Goal: Information Seeking & Learning: Learn about a topic

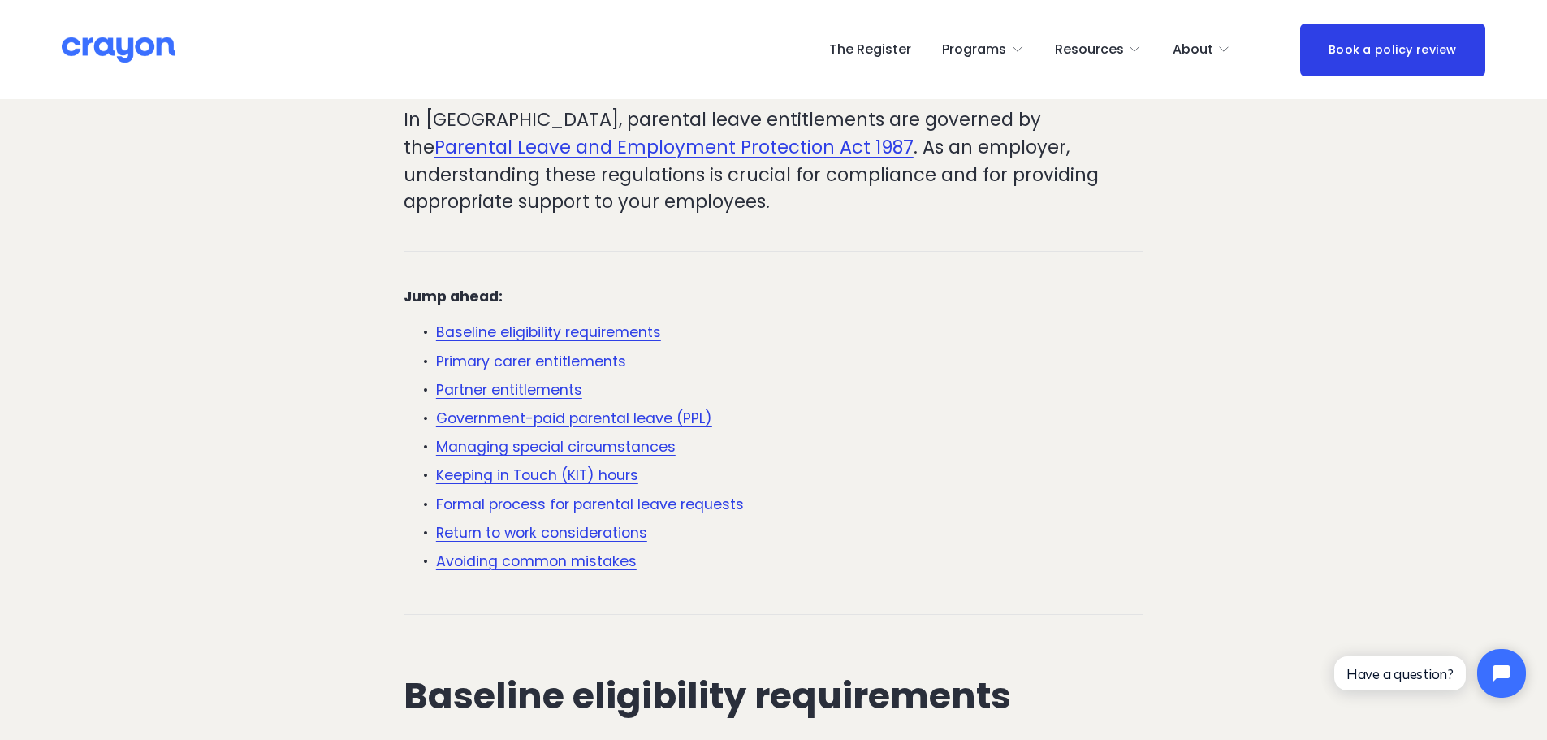
scroll to position [444, 0]
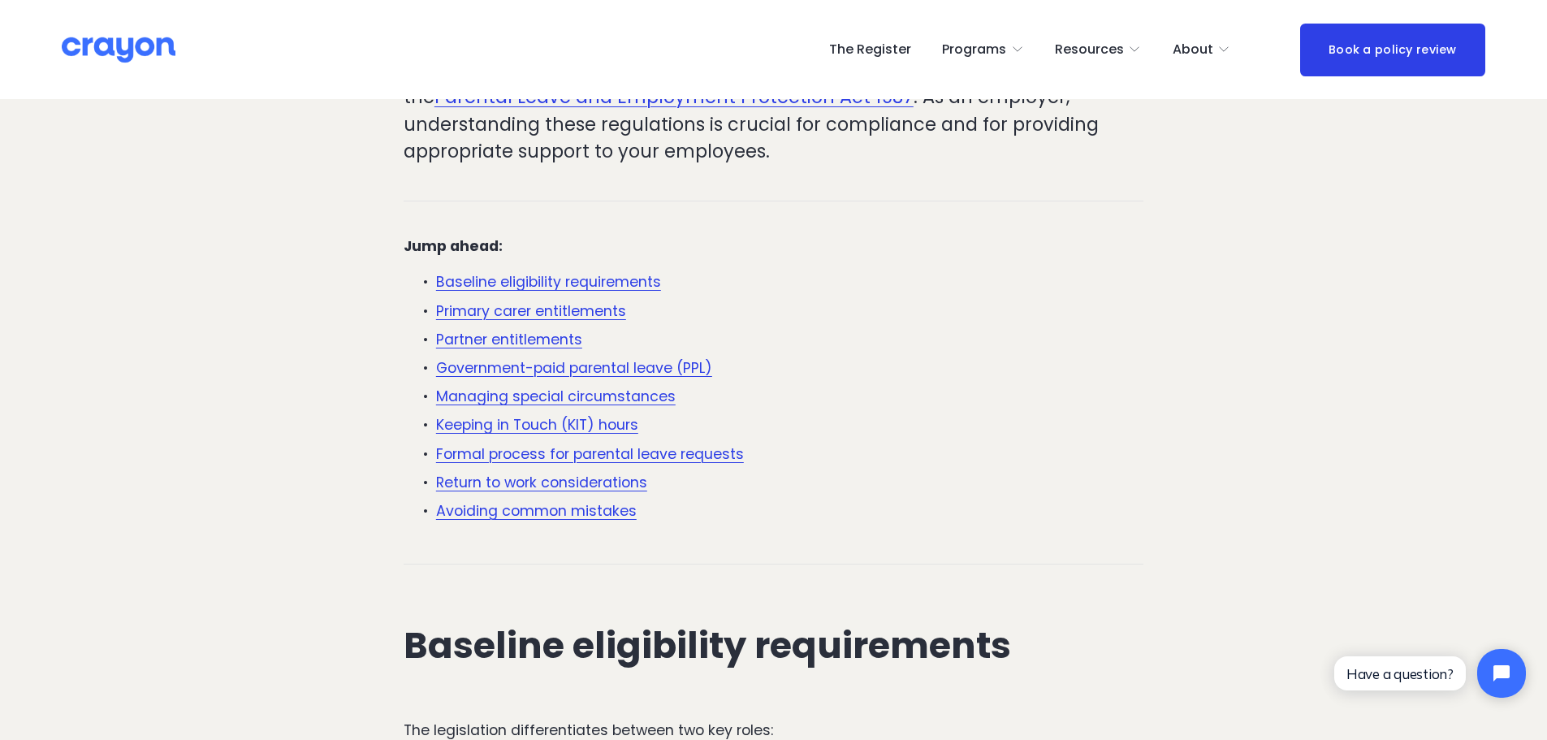
click at [620, 283] on link "Baseline eligibility requirements" at bounding box center [548, 281] width 225 height 19
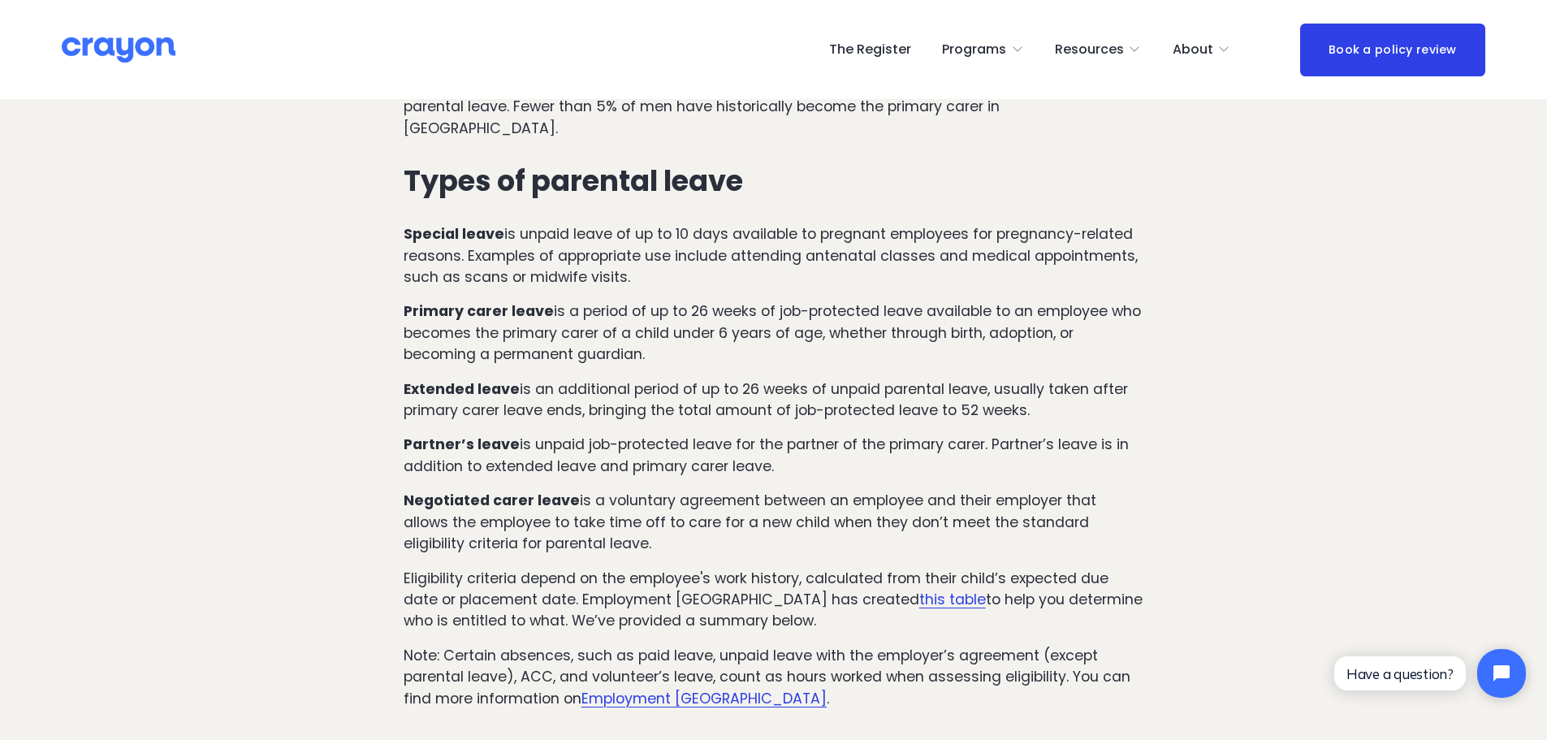
scroll to position [1331, 0]
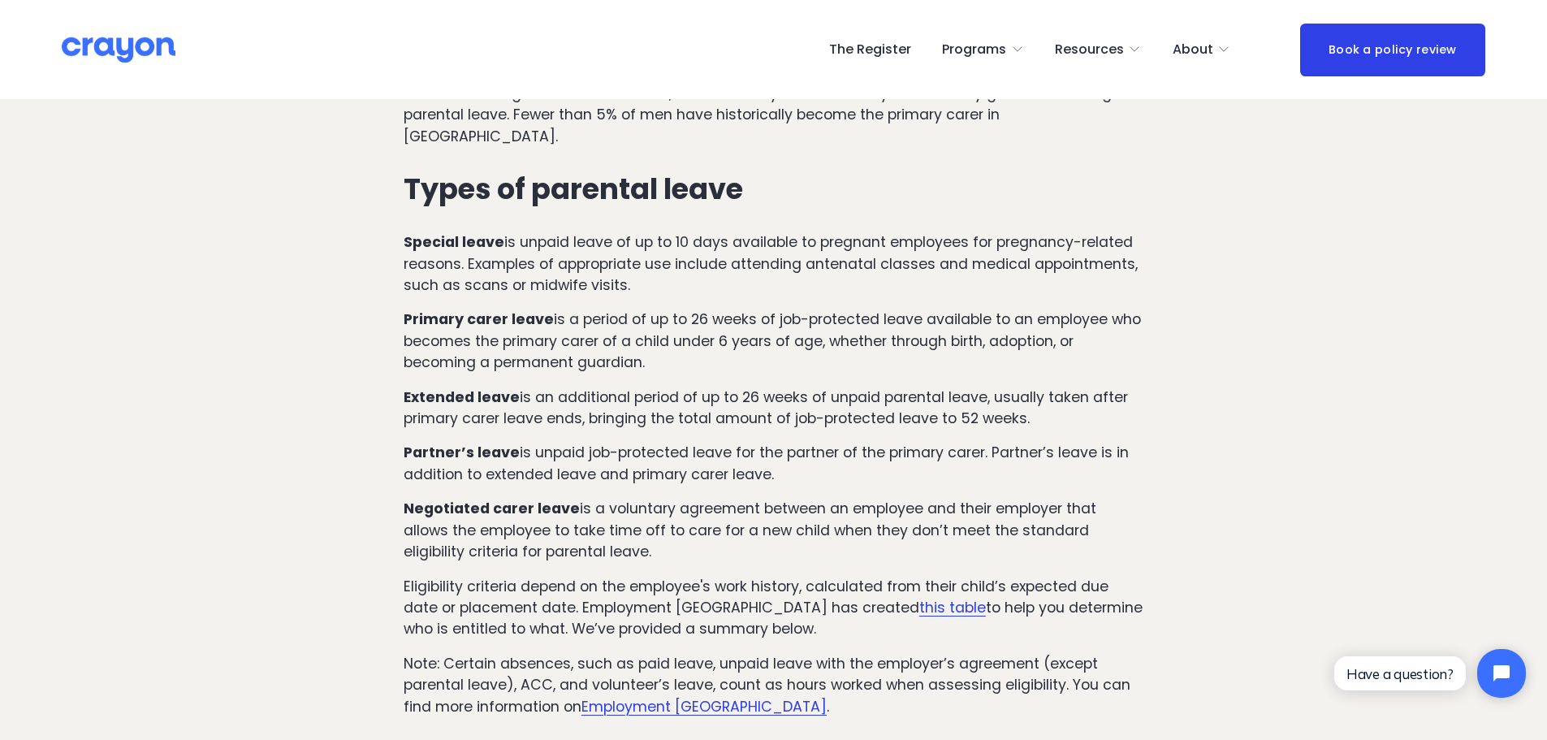
click at [919, 598] on link "this table" at bounding box center [952, 607] width 67 height 19
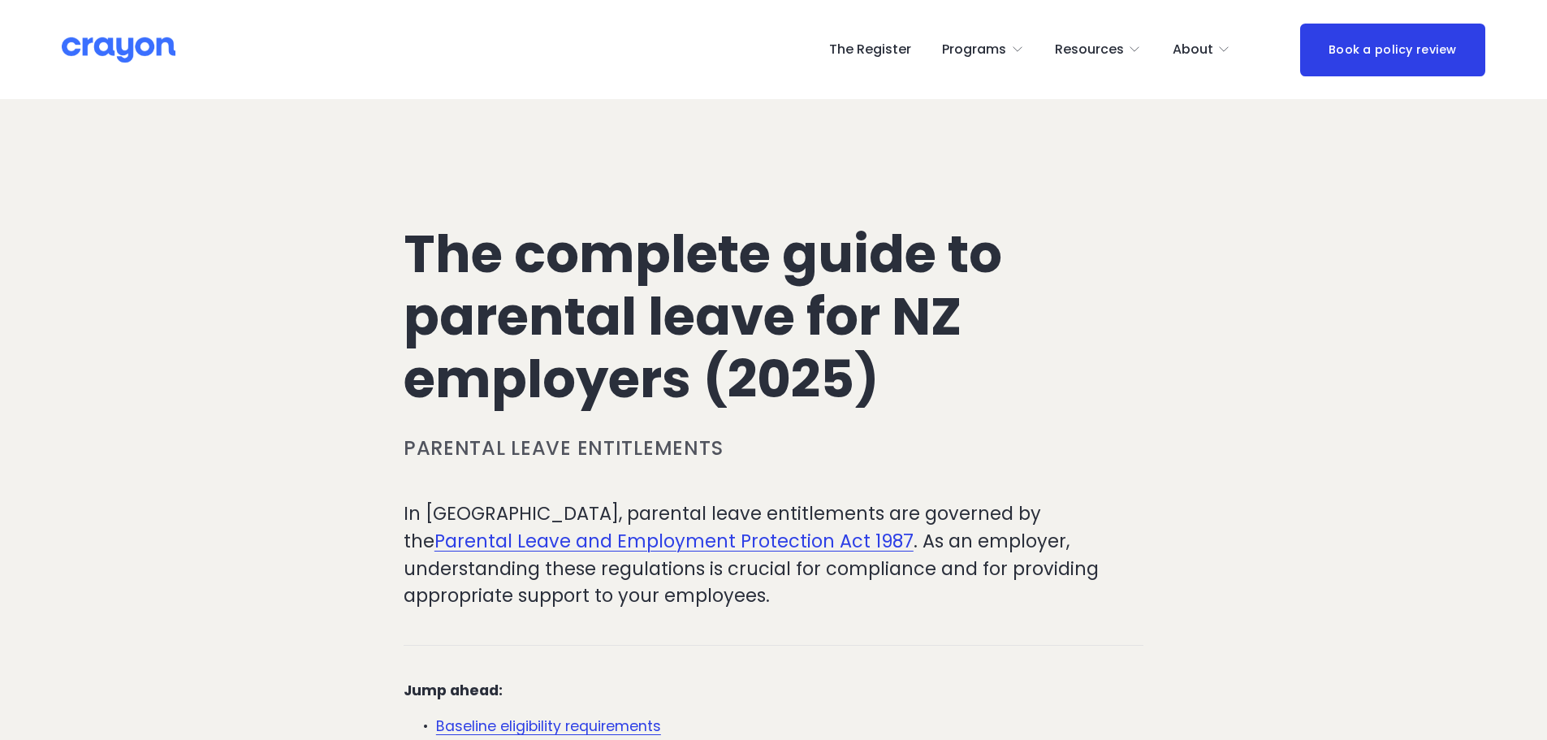
scroll to position [1331, 0]
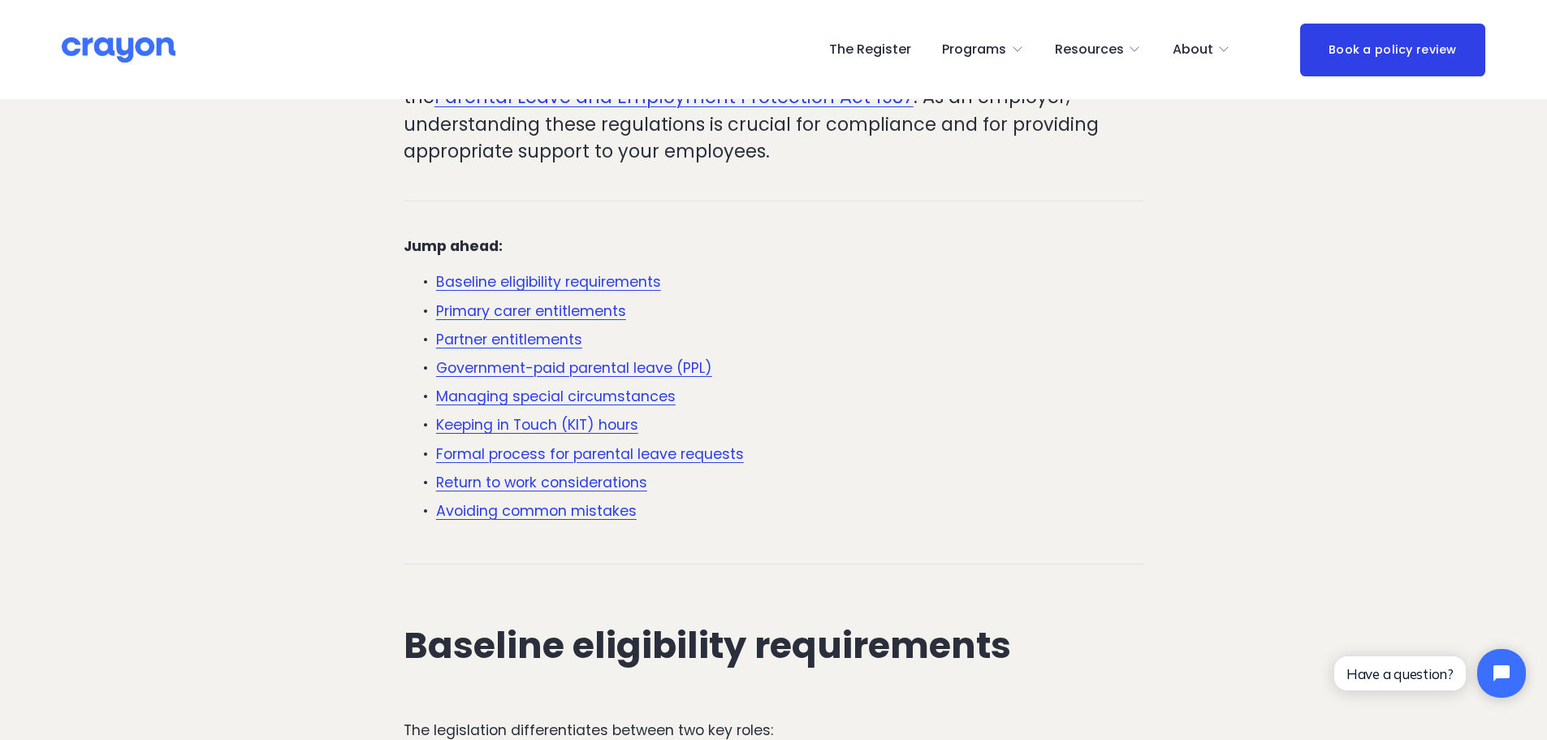
click at [578, 399] on link "Managing special circumstances" at bounding box center [556, 396] width 240 height 19
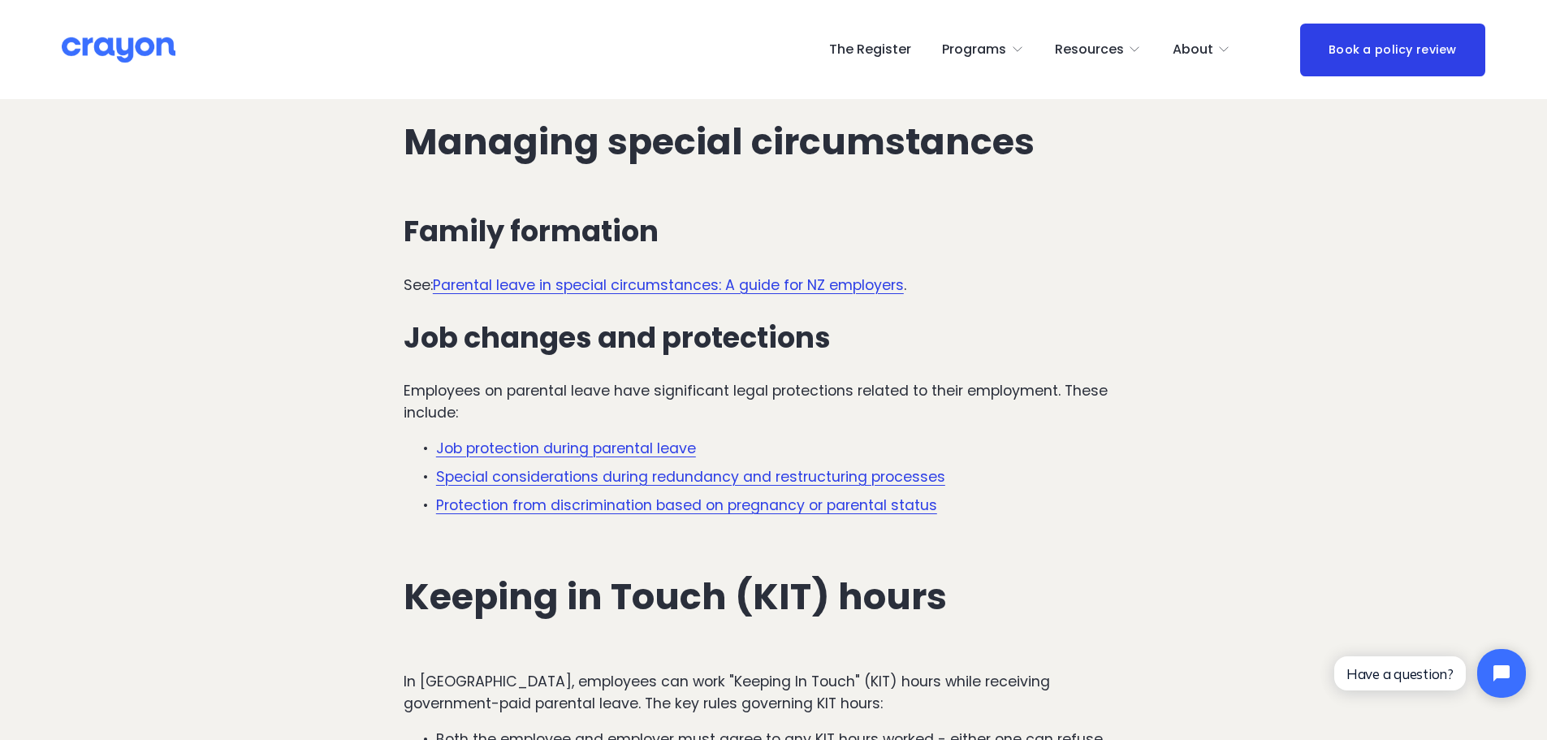
scroll to position [3680, 0]
click at [669, 274] on link "Parental leave in special circumstances: A guide for NZ employers" at bounding box center [668, 283] width 471 height 19
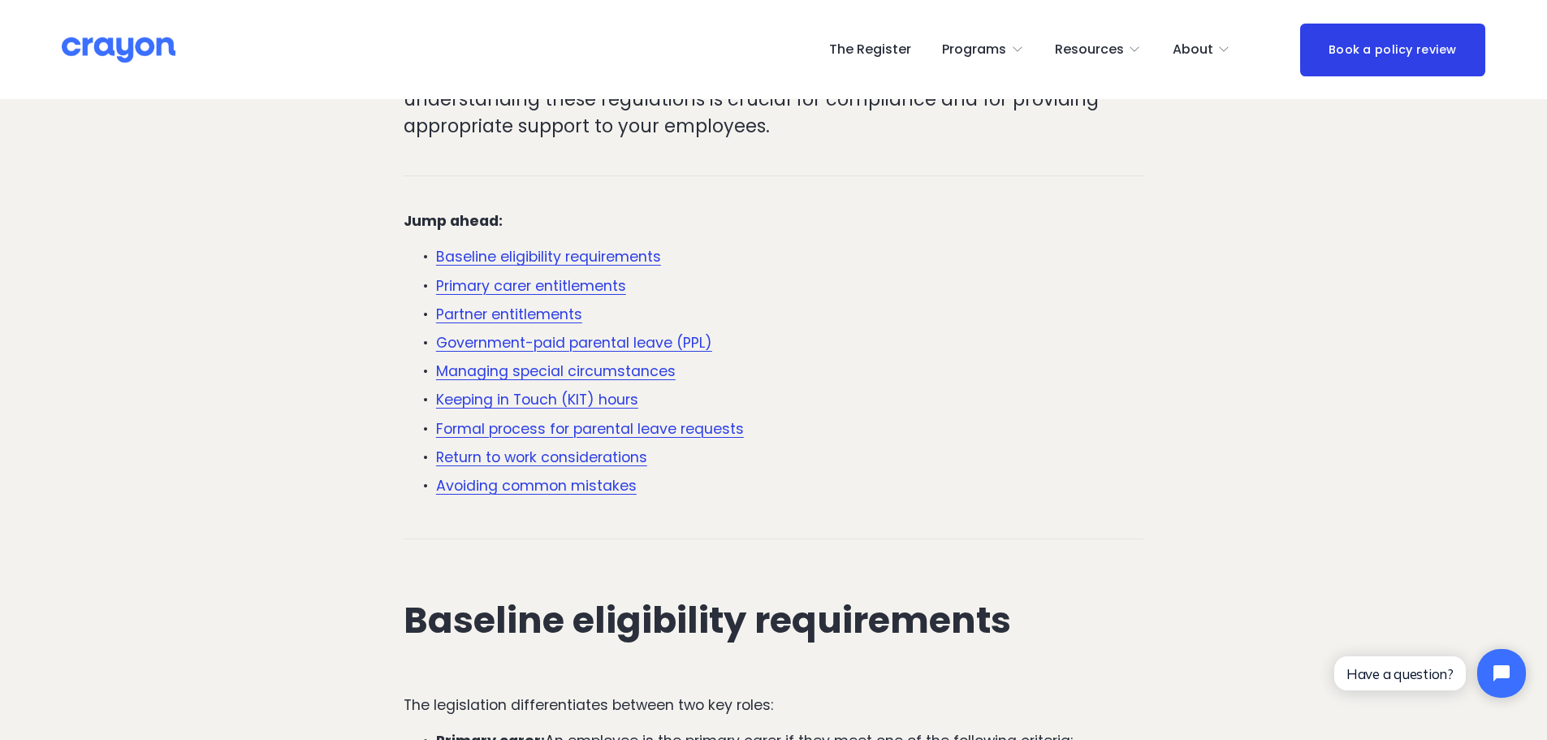
scroll to position [446, 0]
